Goal: Information Seeking & Learning: Learn about a topic

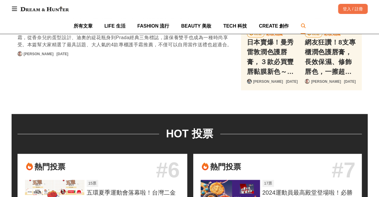
click at [301, 24] on icon at bounding box center [303, 25] width 5 height 5
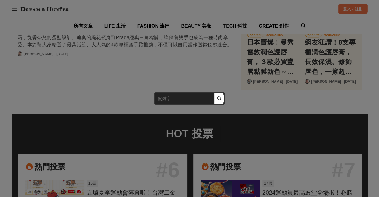
scroll to position [0, 356]
type input "短髮"
click button "submit" at bounding box center [219, 98] width 10 height 11
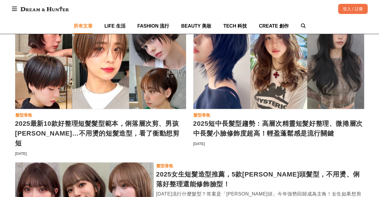
scroll to position [312, 0]
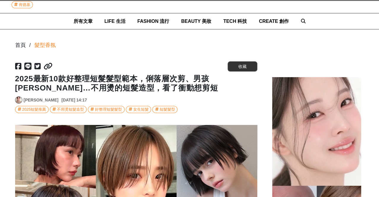
scroll to position [99, 0]
